Goal: Check status: Check status

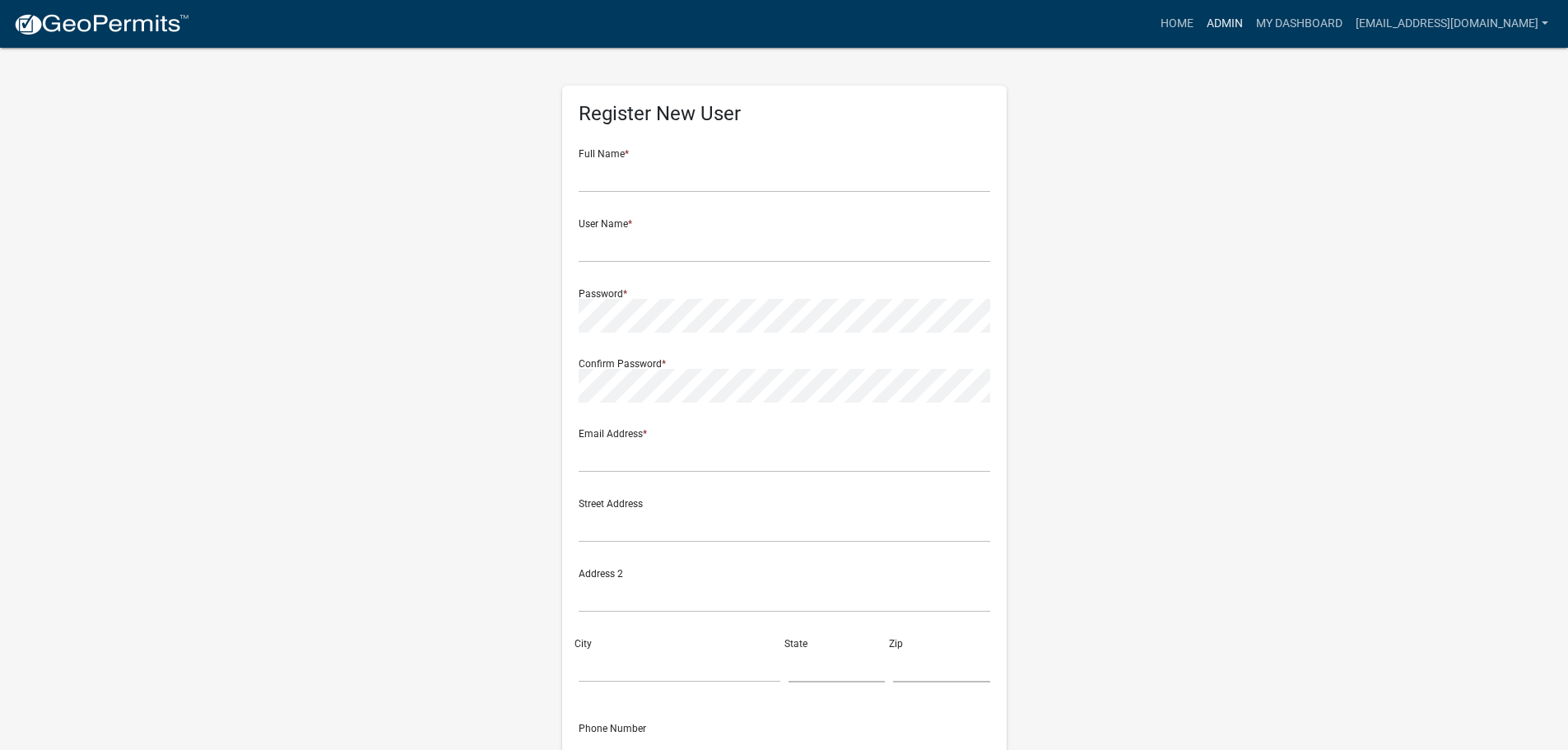
click at [1218, 22] on link "Admin" at bounding box center [1225, 23] width 50 height 31
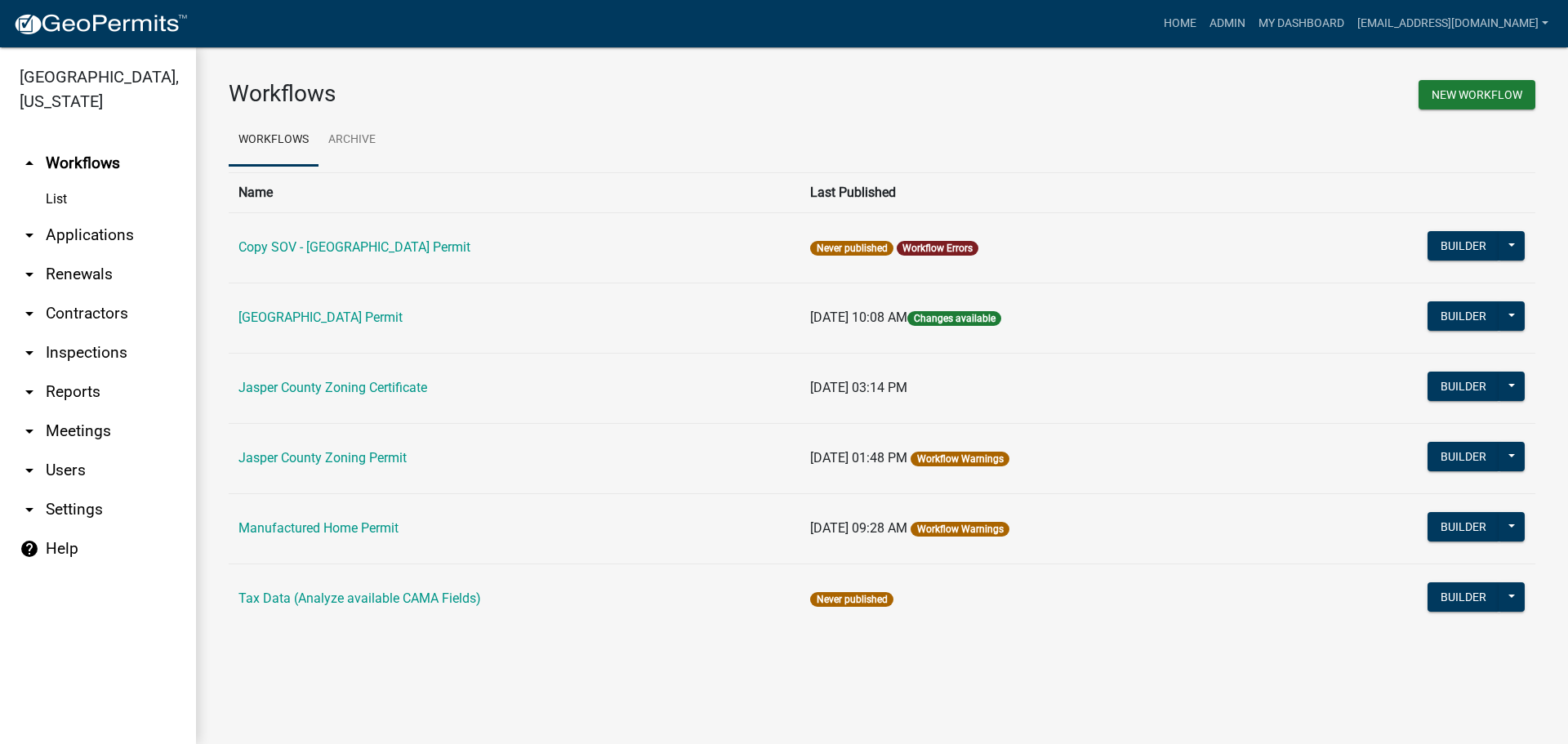
click at [67, 238] on link "arrow_drop_down Applications" at bounding box center [98, 235] width 196 height 40
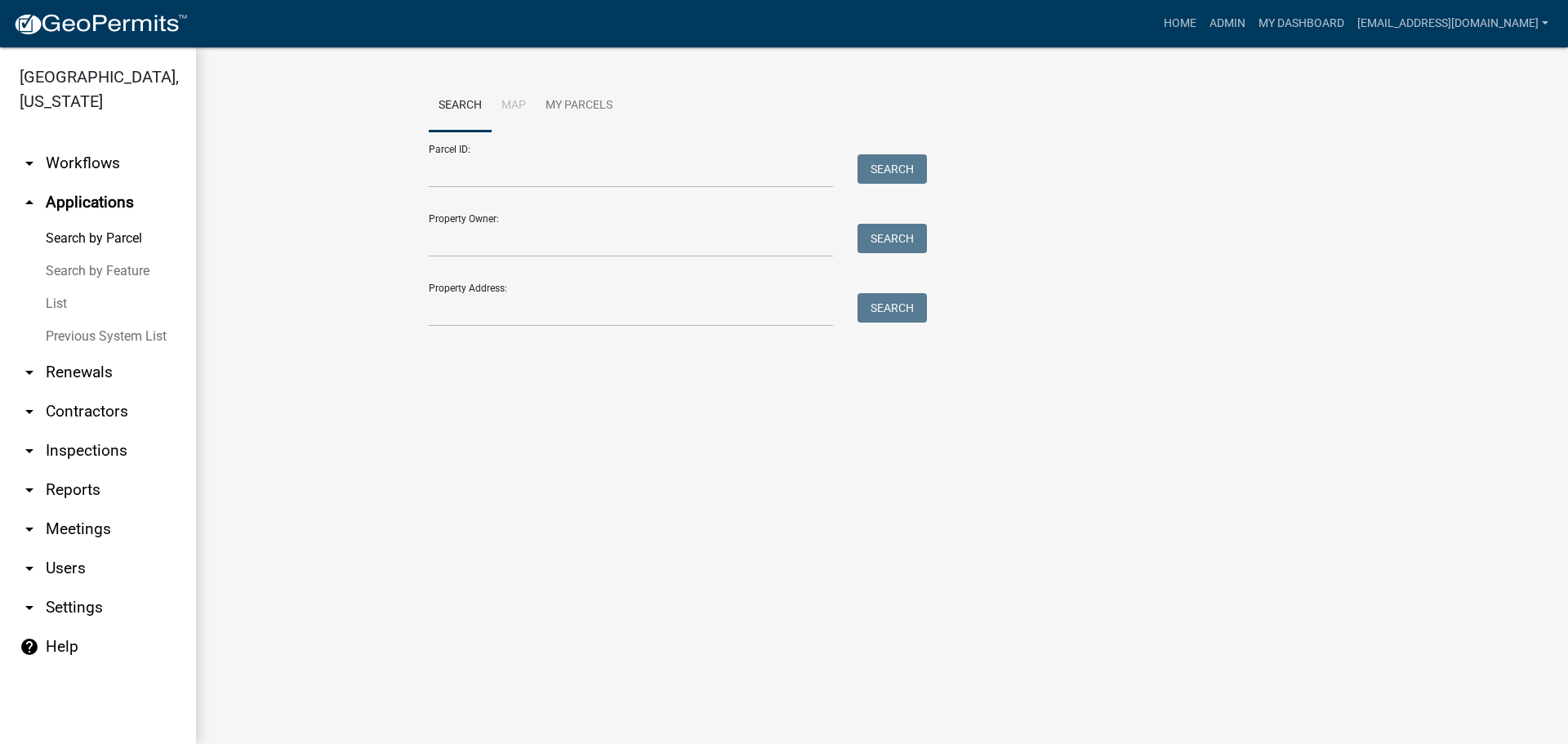
click at [59, 302] on link "List" at bounding box center [98, 303] width 196 height 33
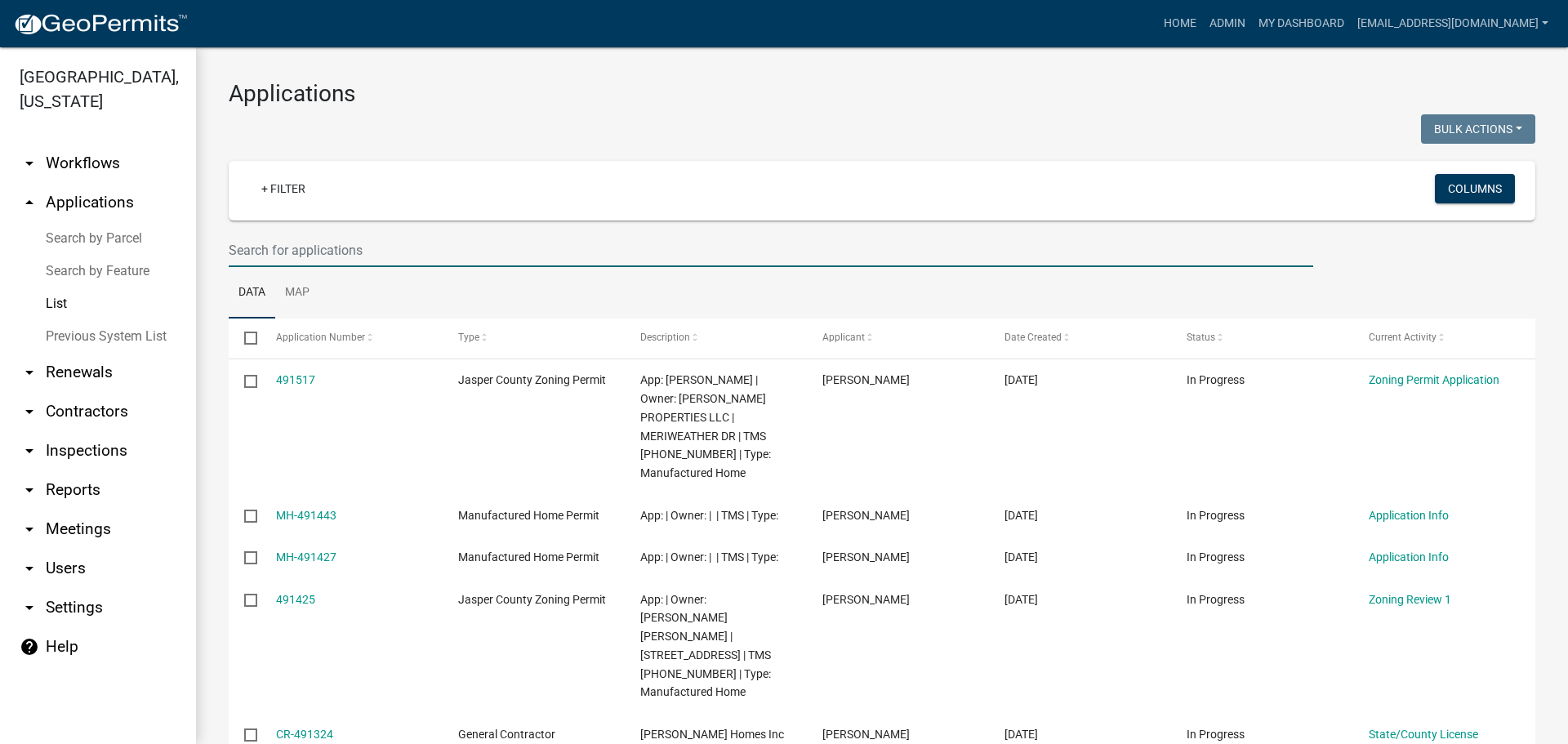
click at [459, 254] on input "text" at bounding box center [771, 250] width 1085 height 34
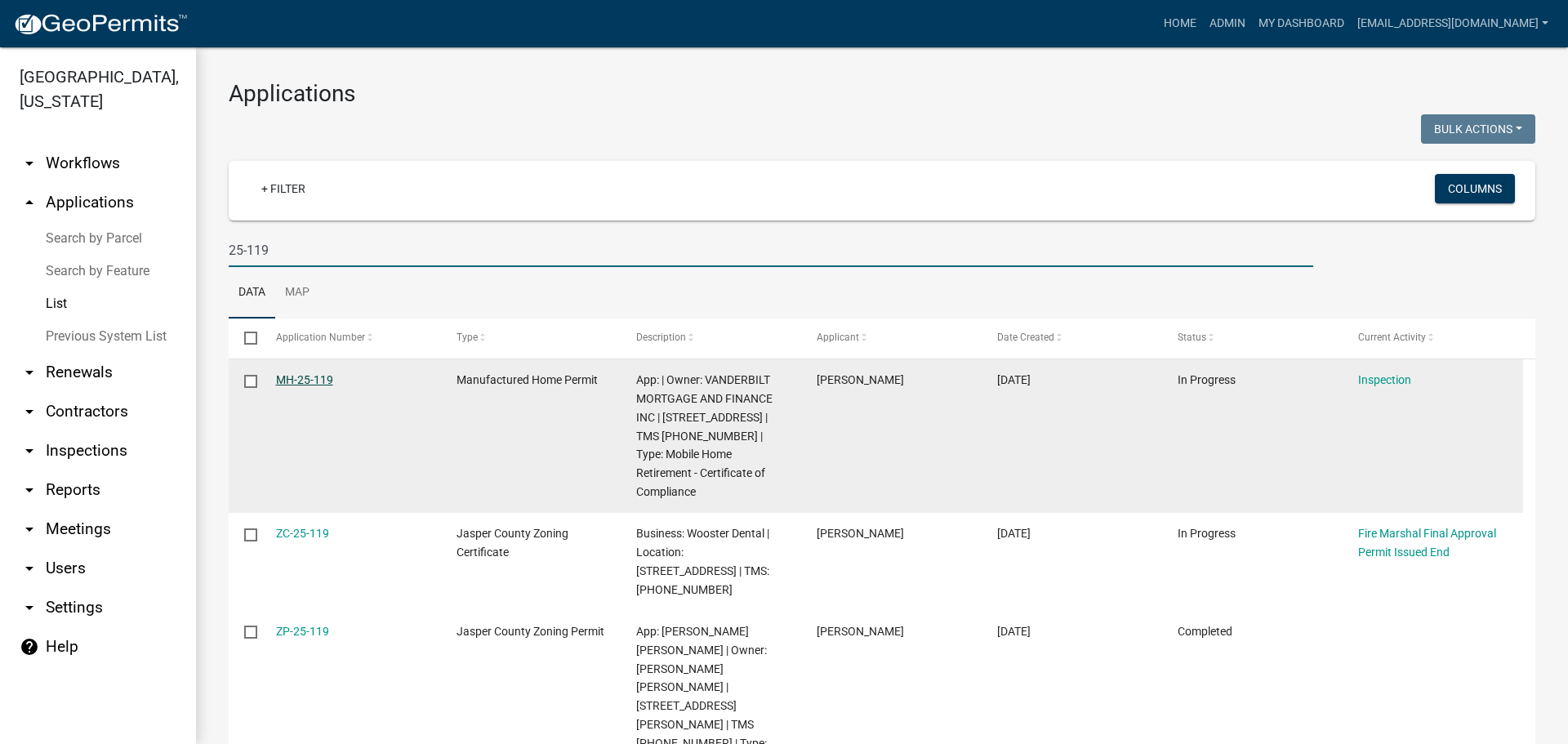
type input "25-119"
click at [306, 381] on link "MH-25-119" at bounding box center [305, 379] width 57 height 13
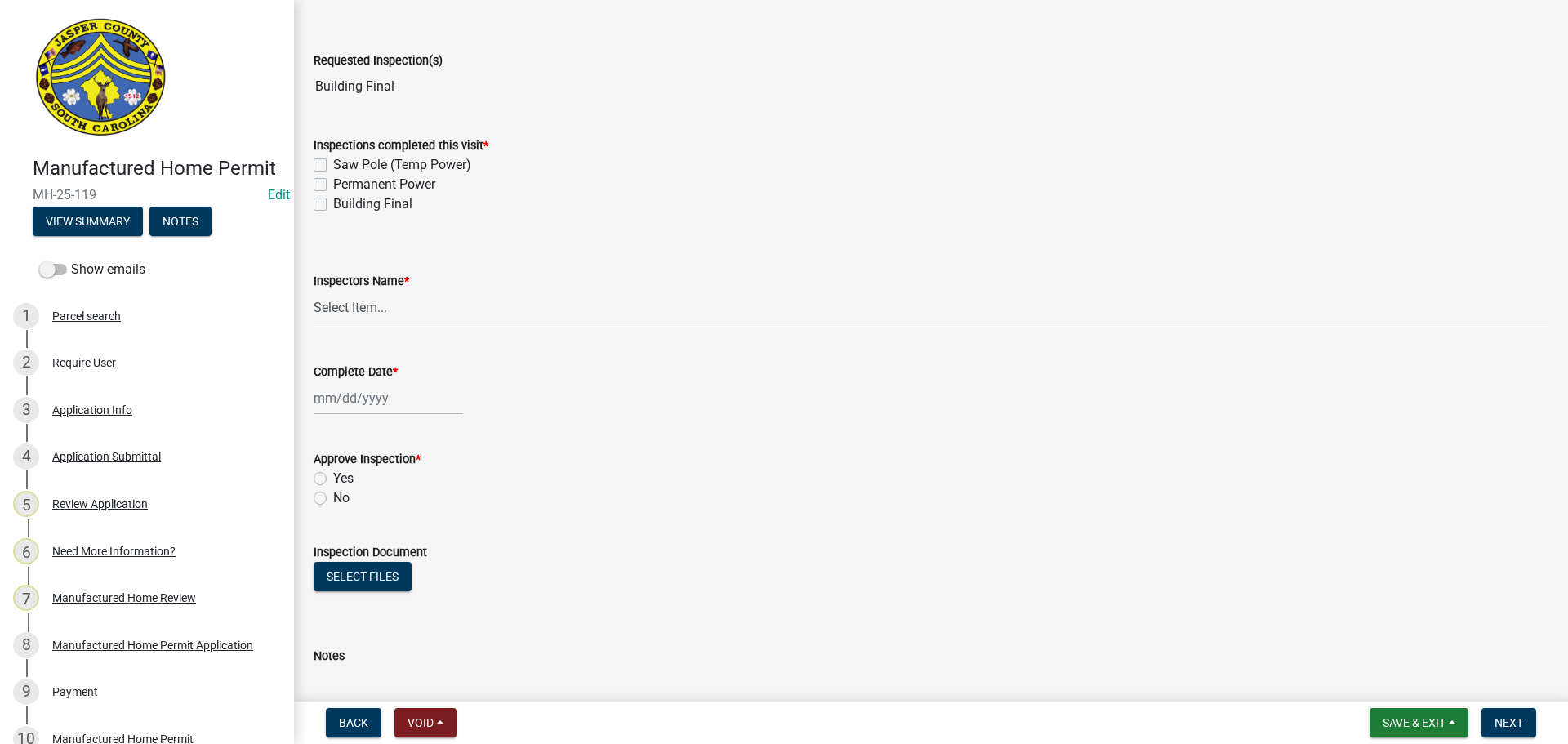
scroll to position [82, 0]
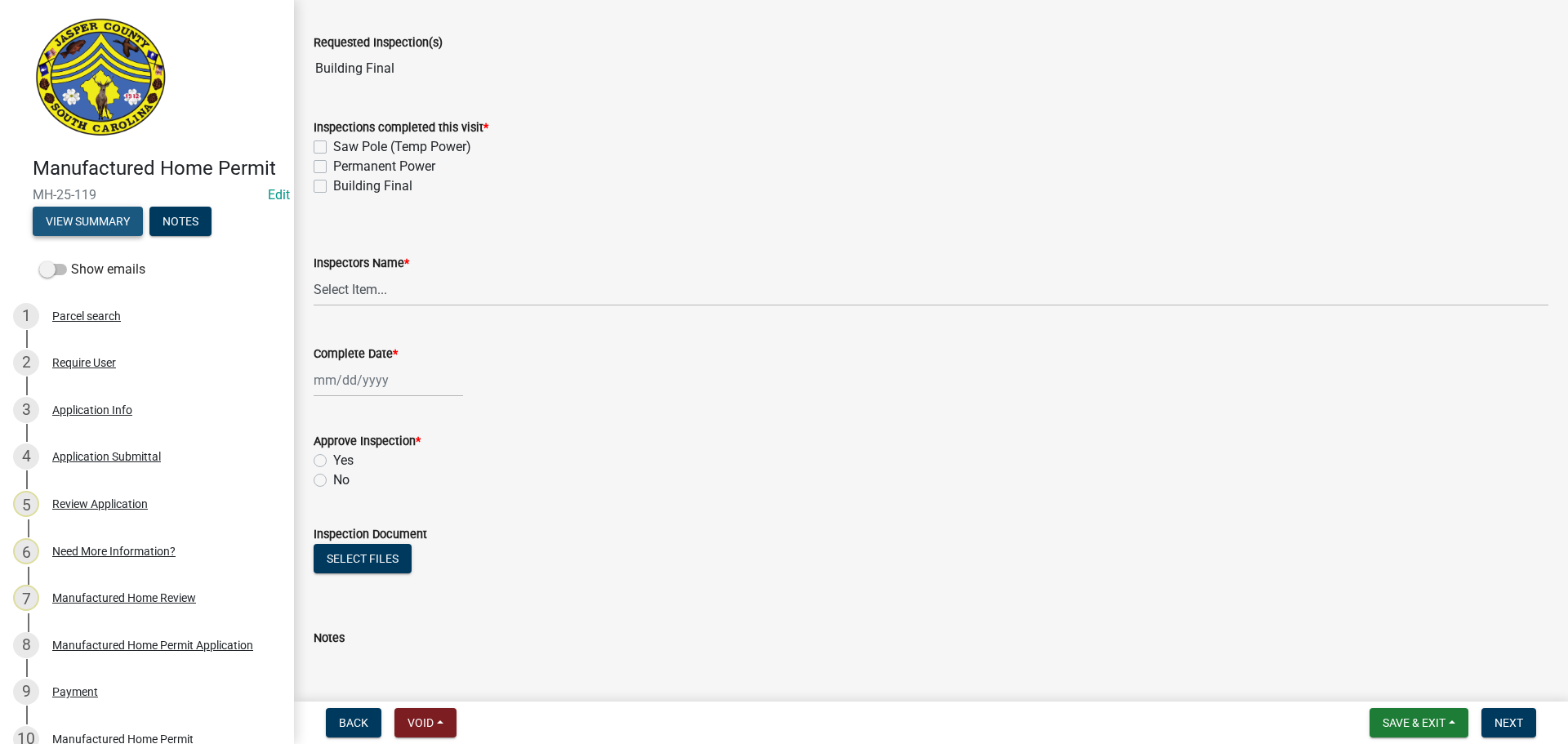
click at [96, 235] on button "View Summary" at bounding box center [87, 222] width 110 height 30
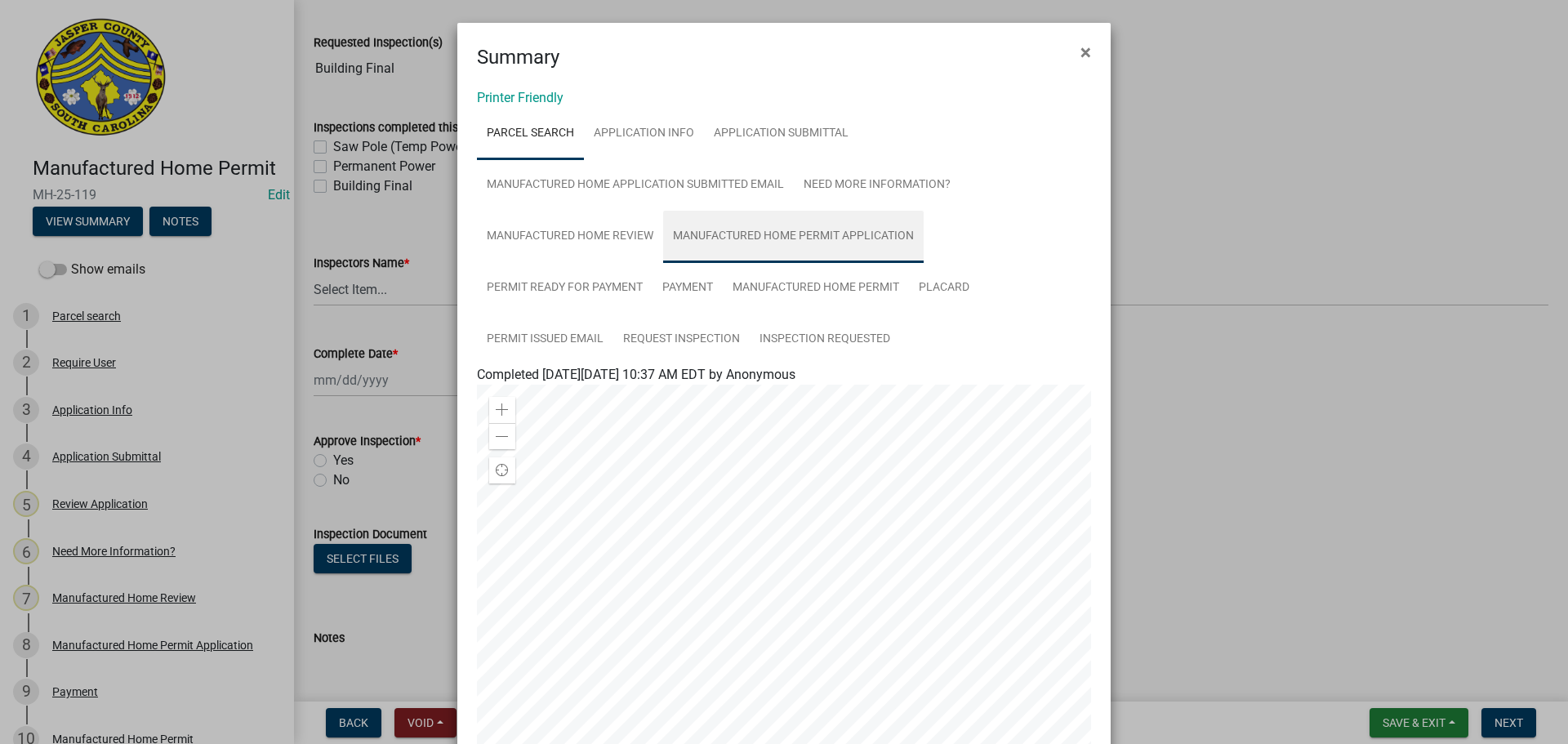
click at [678, 239] on link "Manufactured Home Permit Application" at bounding box center [793, 236] width 260 height 52
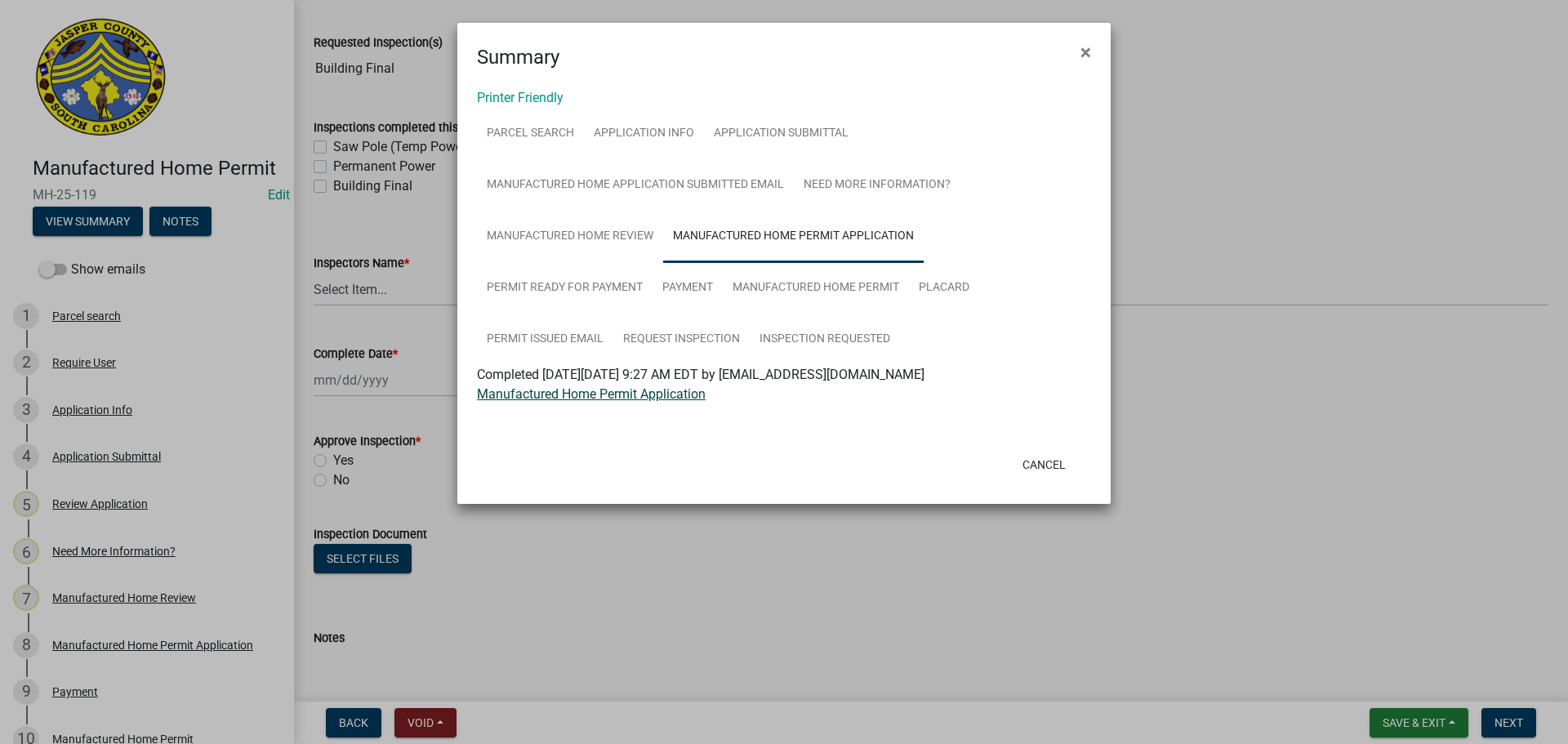
click at [616, 395] on link "Manufactured Home Permit Application" at bounding box center [591, 394] width 229 height 16
click at [1086, 49] on span "×" at bounding box center [1086, 51] width 11 height 23
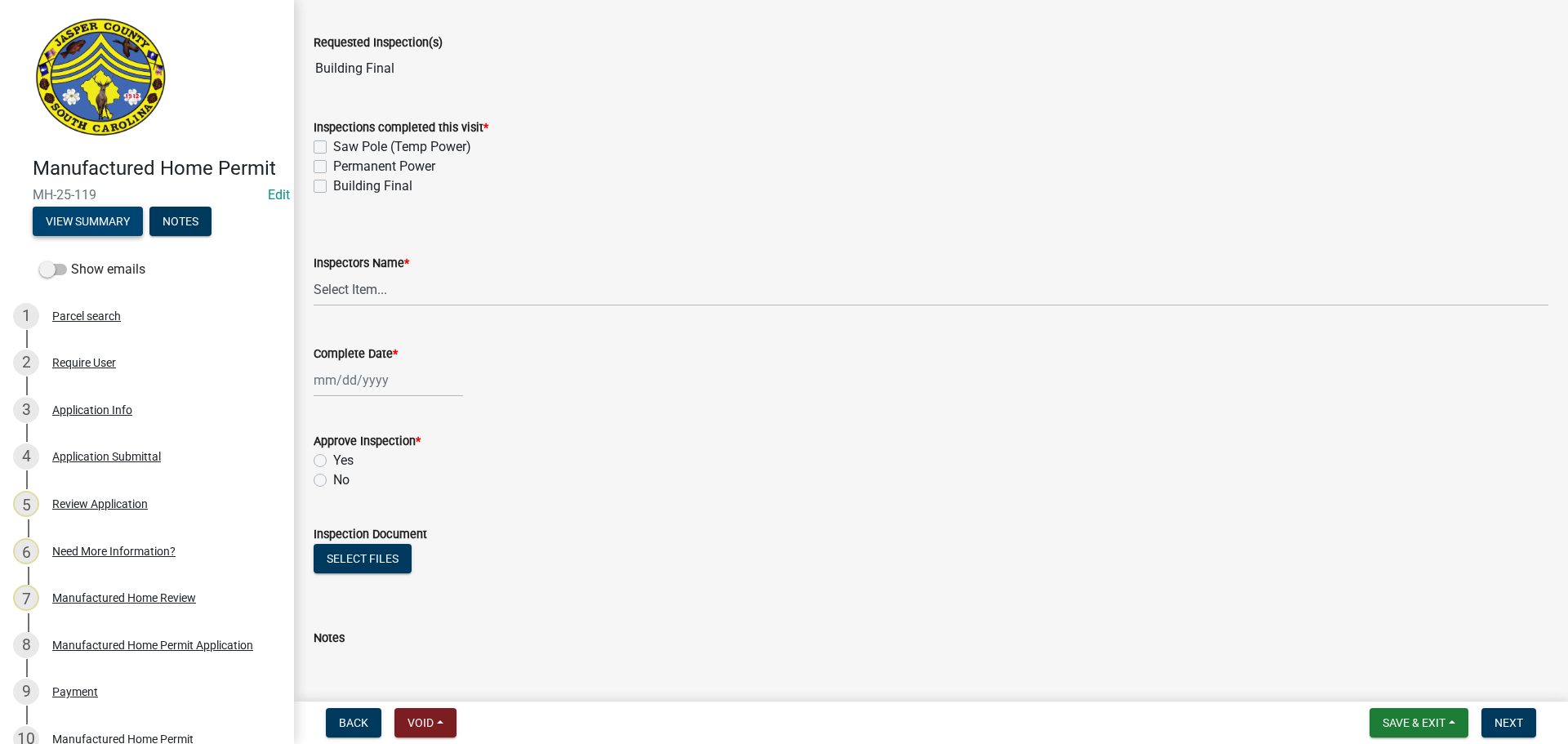
click at [112, 235] on button "View Summary" at bounding box center [87, 222] width 110 height 30
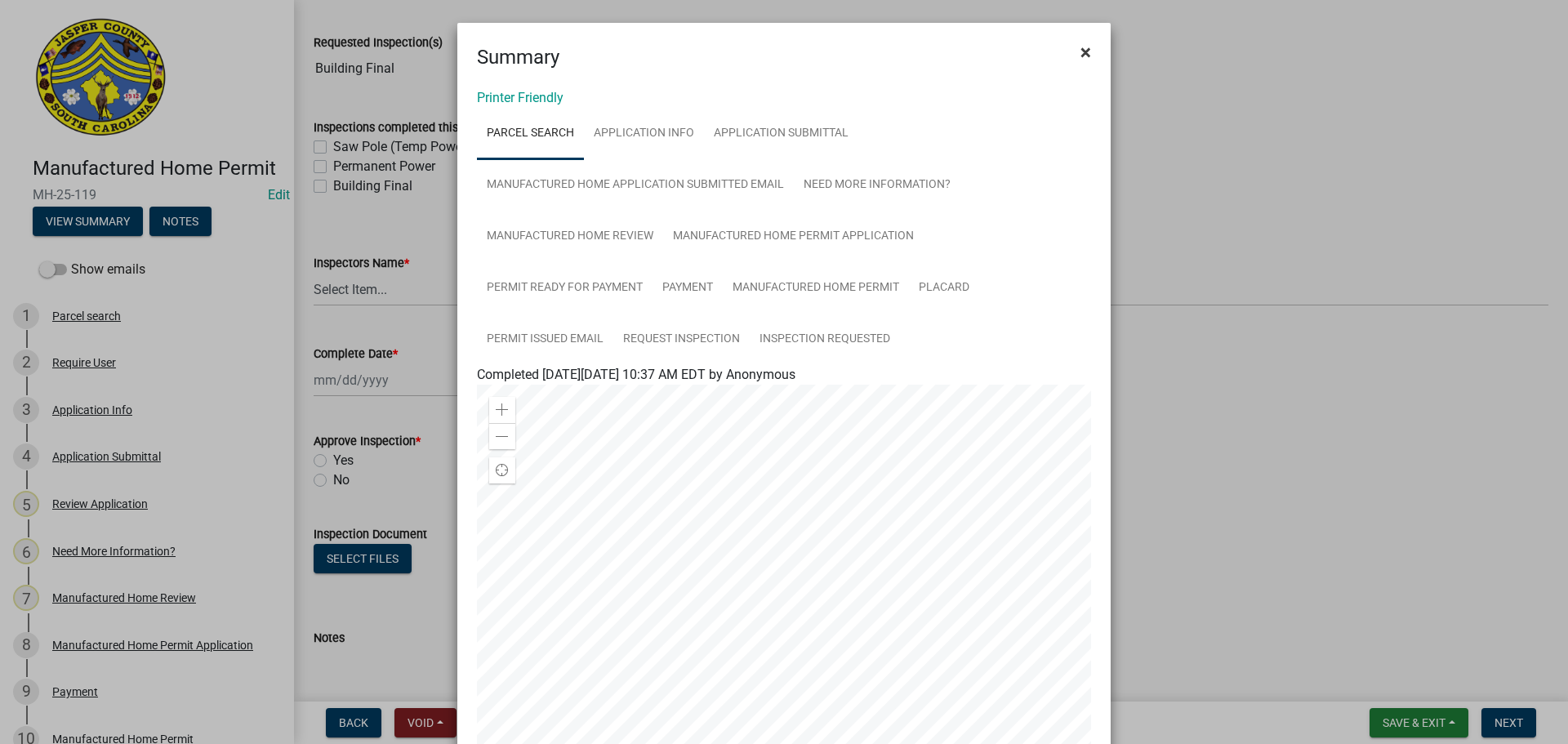
click at [1081, 53] on span "×" at bounding box center [1086, 51] width 11 height 23
